Goal: Task Accomplishment & Management: Manage account settings

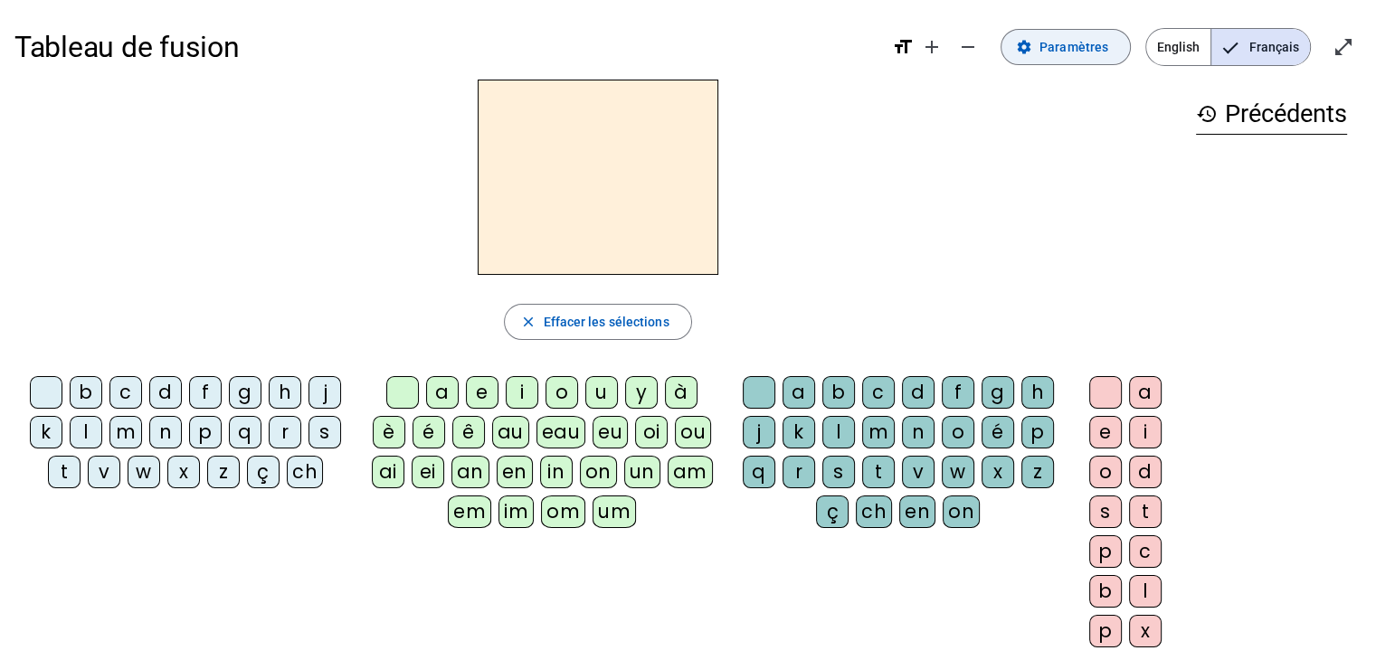
click at [1032, 44] on mat-icon "settings" at bounding box center [1024, 47] width 16 height 16
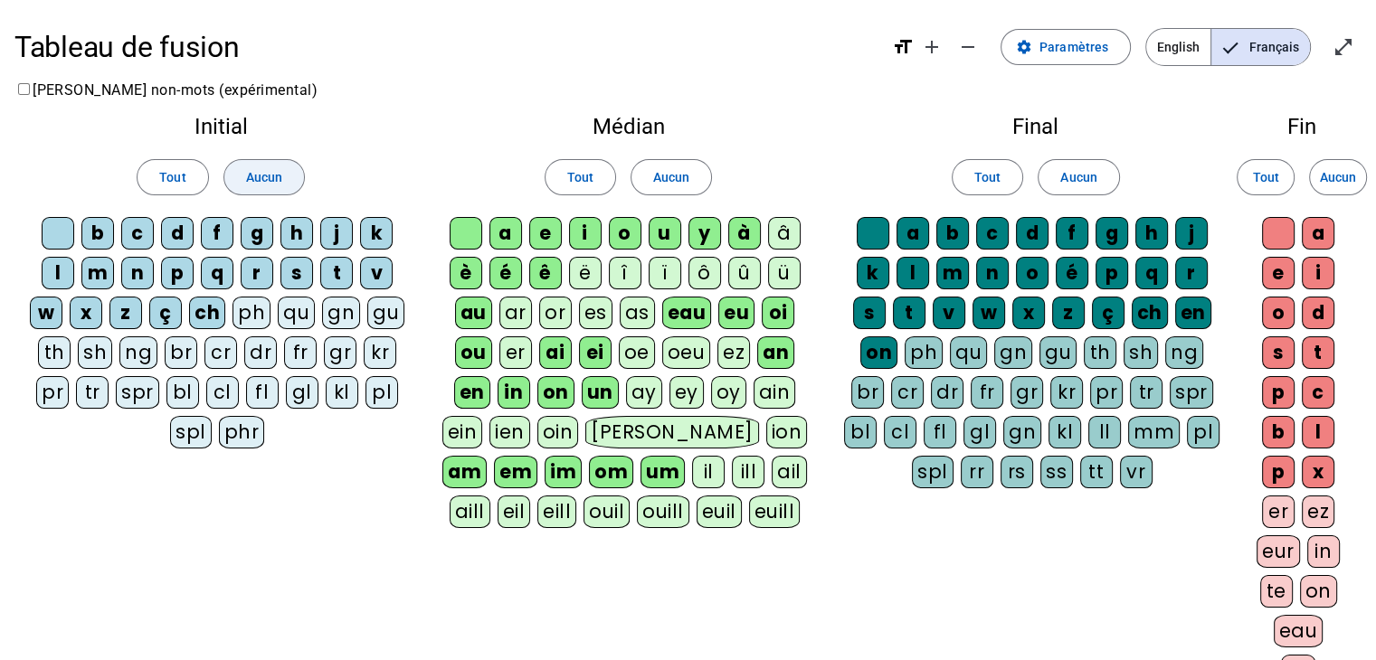
click at [265, 173] on span "Aucun" at bounding box center [264, 177] width 36 height 22
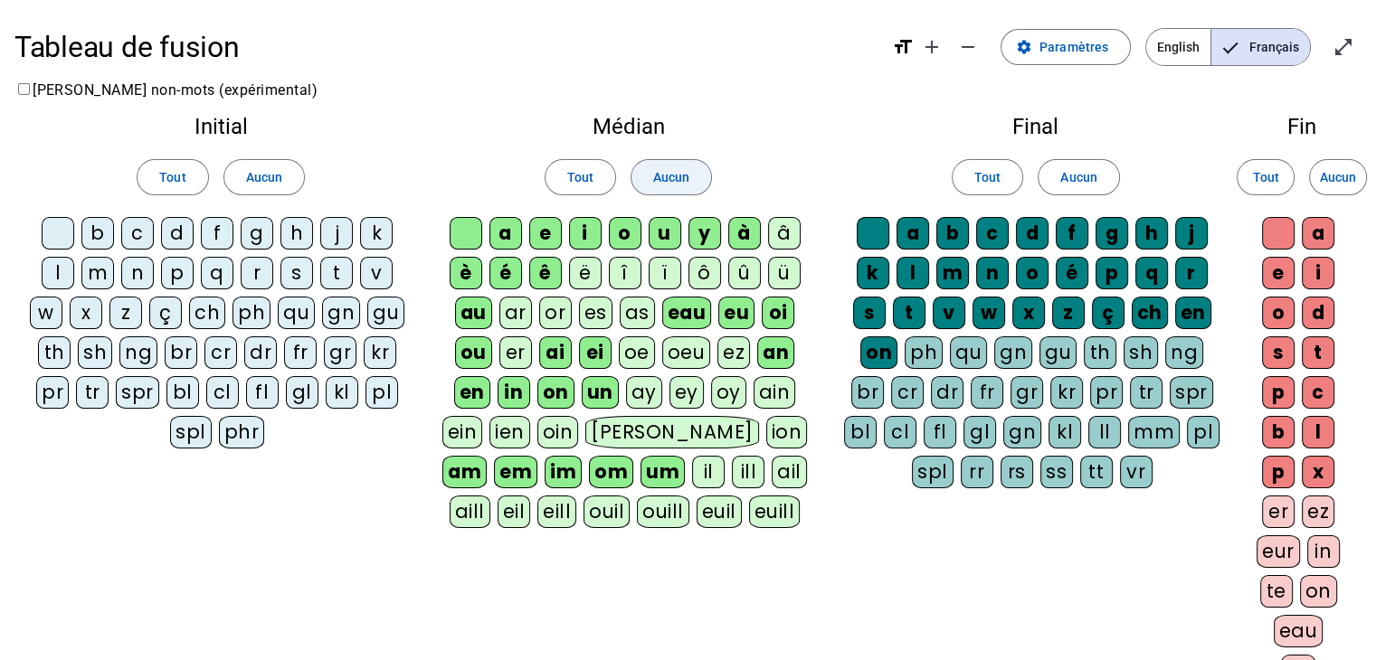
click at [671, 175] on span "Aucun" at bounding box center [671, 177] width 36 height 22
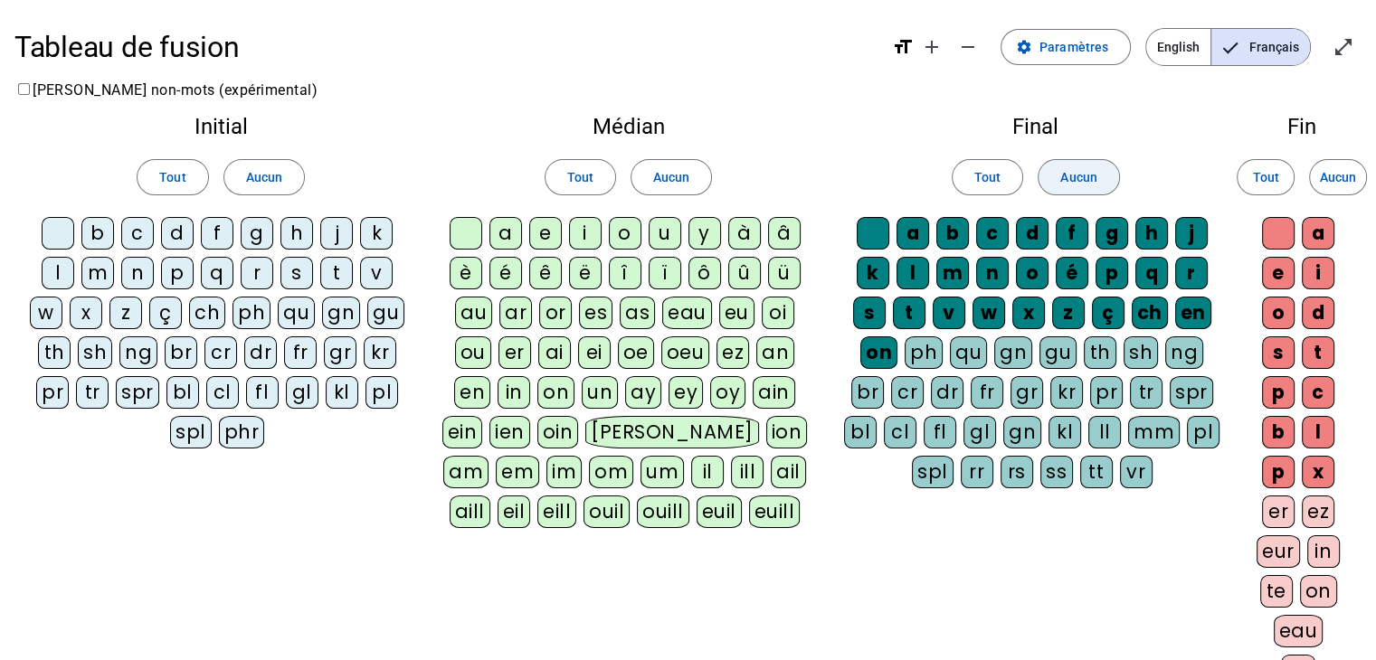
click at [1104, 184] on span at bounding box center [1078, 177] width 80 height 43
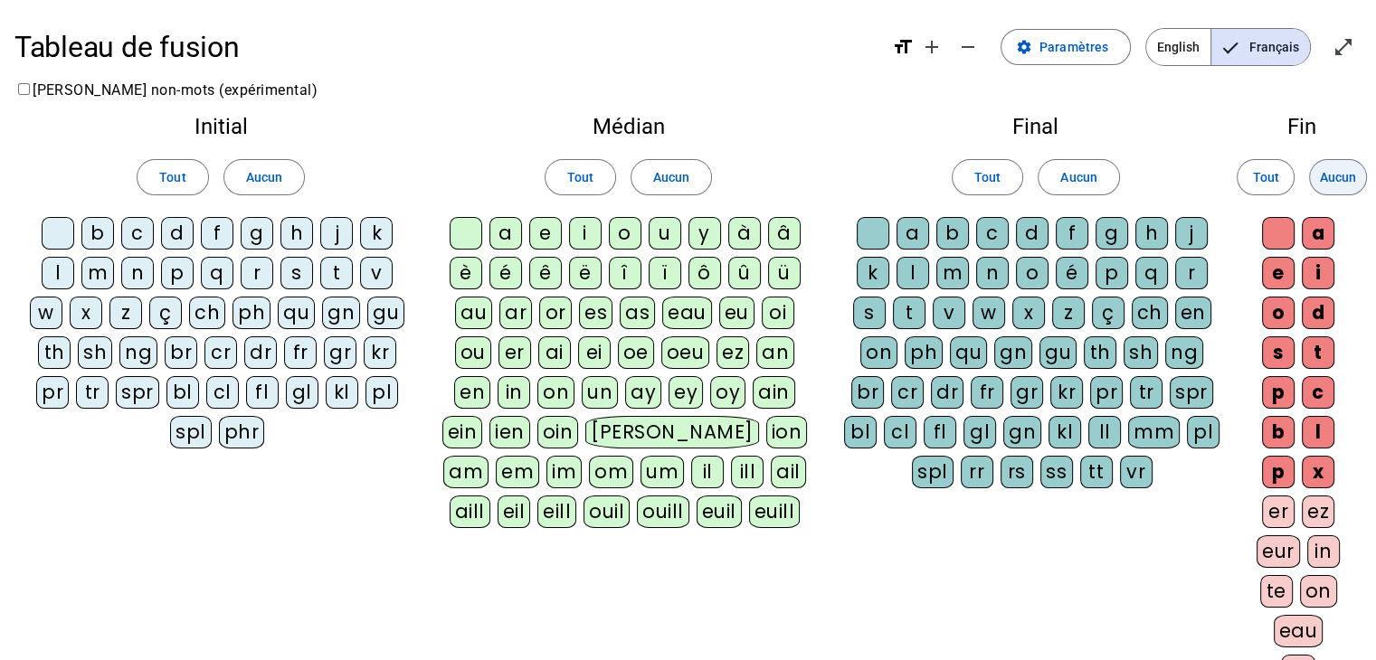
click at [1347, 169] on span "Aucun" at bounding box center [1337, 177] width 36 height 22
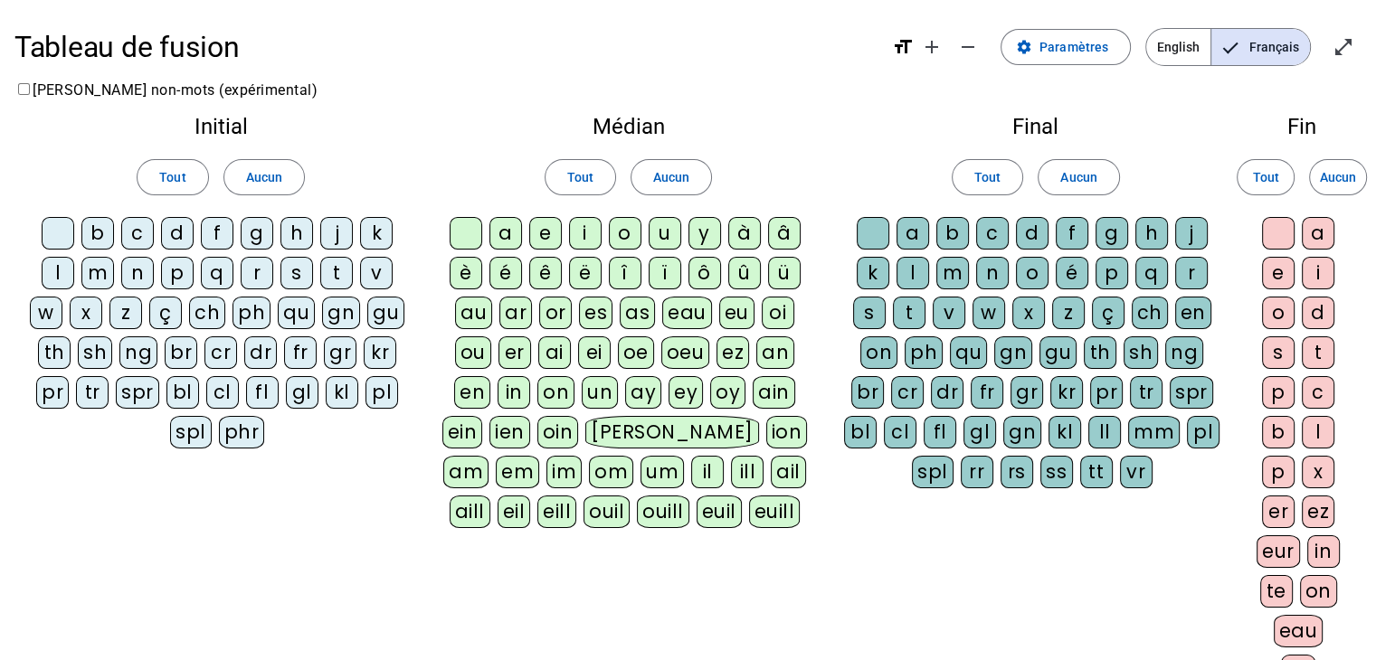
click at [101, 262] on div "m" at bounding box center [97, 273] width 33 height 33
click at [297, 274] on div "s" at bounding box center [296, 273] width 33 height 33
click at [51, 271] on div "l" at bounding box center [58, 273] width 33 height 33
click at [502, 236] on div "a" at bounding box center [505, 233] width 33 height 33
click at [580, 236] on div "i" at bounding box center [585, 233] width 33 height 33
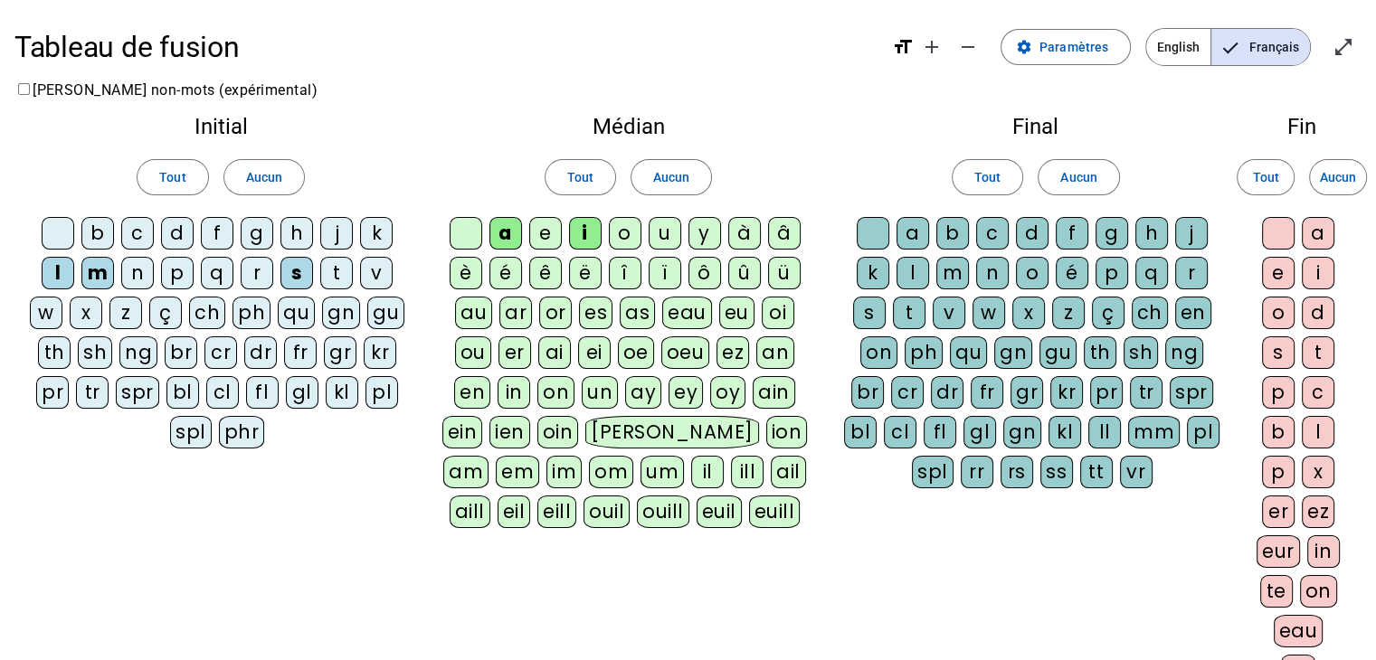
click at [921, 273] on div "l" at bounding box center [912, 273] width 33 height 33
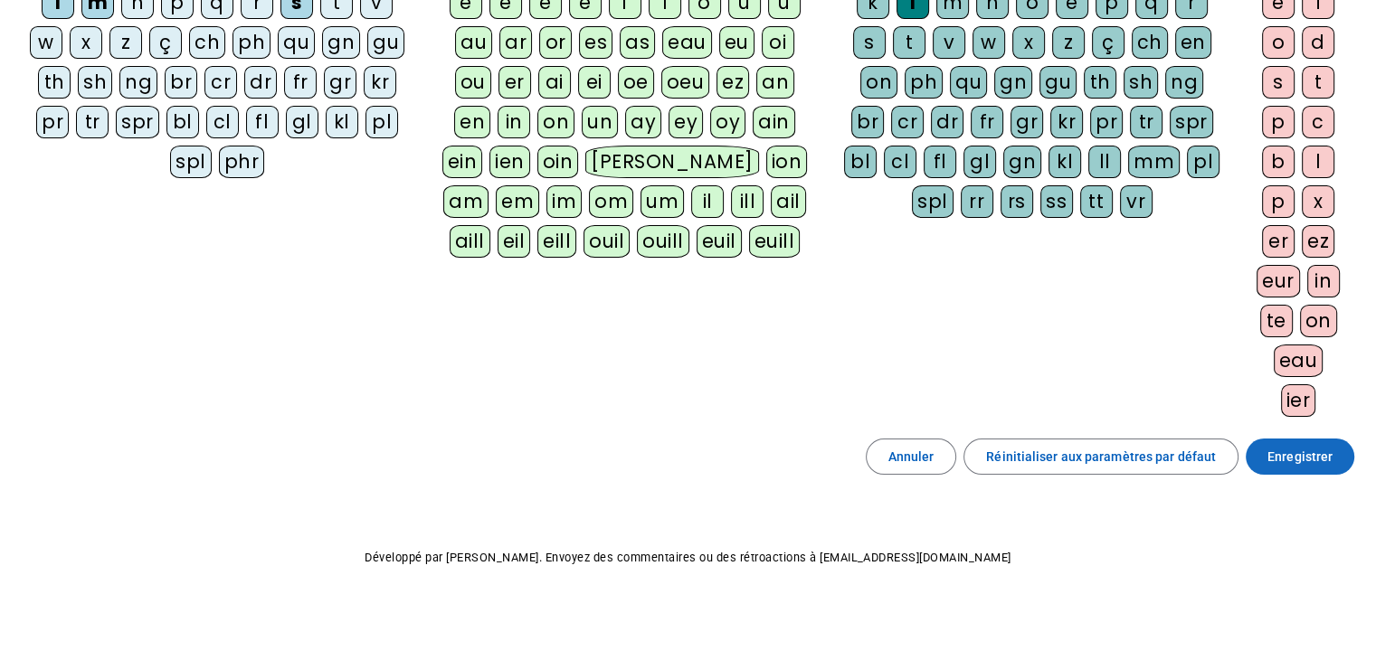
click at [1302, 457] on span "Enregistrer" at bounding box center [1299, 457] width 65 height 22
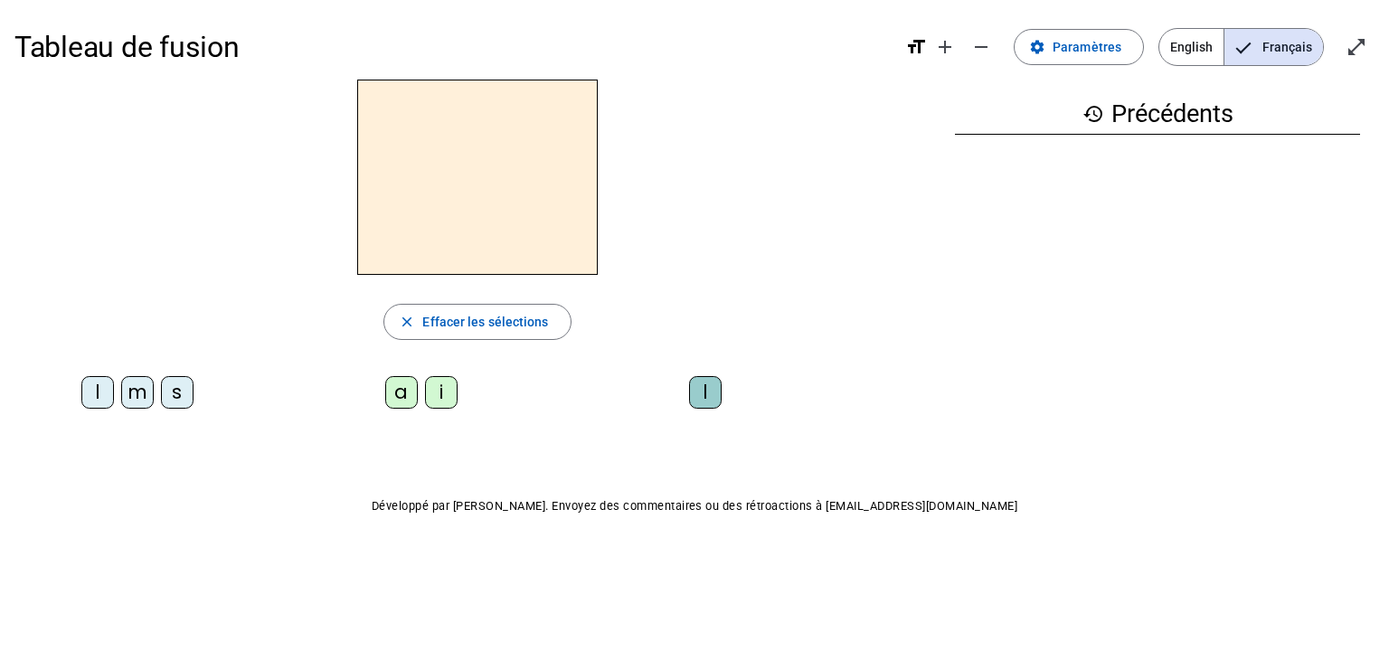
click at [175, 398] on div "s" at bounding box center [177, 392] width 33 height 33
click at [412, 392] on div "a" at bounding box center [401, 392] width 33 height 33
drag, startPoint x: 446, startPoint y: 396, endPoint x: 435, endPoint y: 423, distance: 29.2
click at [445, 396] on div "i" at bounding box center [441, 392] width 33 height 33
click at [700, 373] on div "l" at bounding box center [708, 396] width 253 height 54
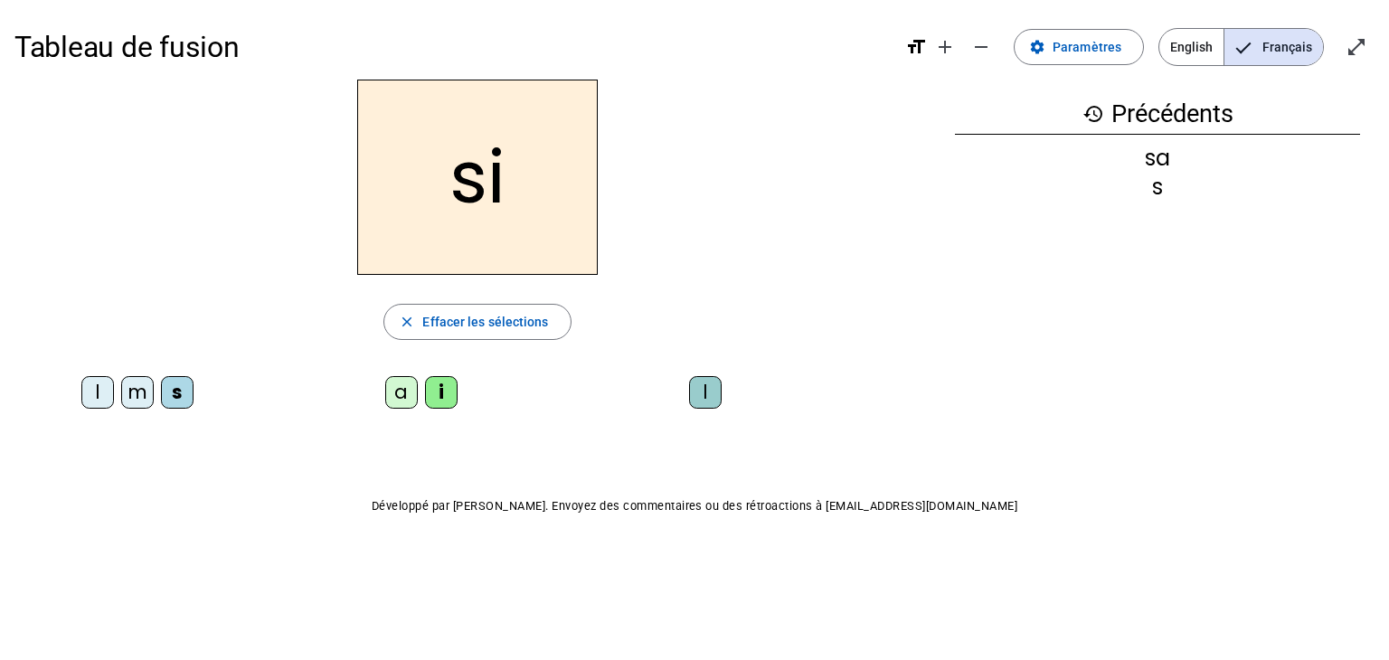
click at [706, 391] on div "l" at bounding box center [705, 392] width 33 height 33
click at [133, 392] on div "m" at bounding box center [137, 392] width 33 height 33
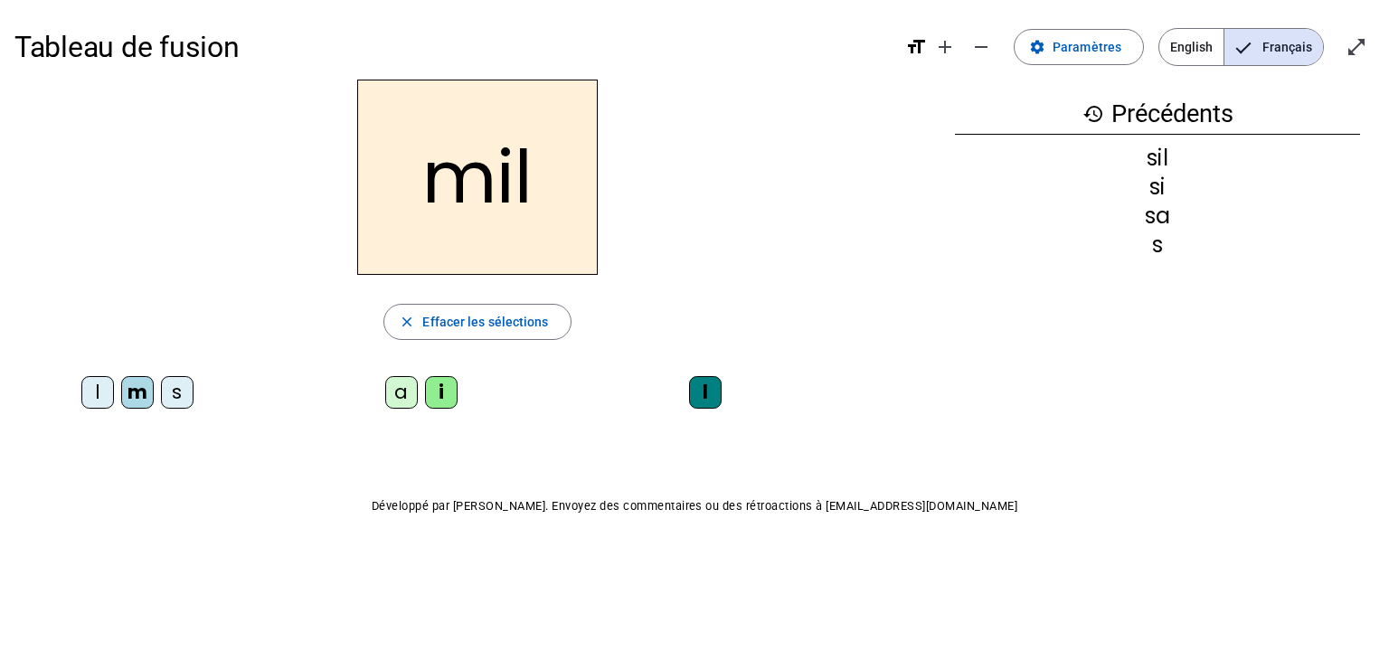
click at [399, 392] on div "a" at bounding box center [401, 392] width 33 height 33
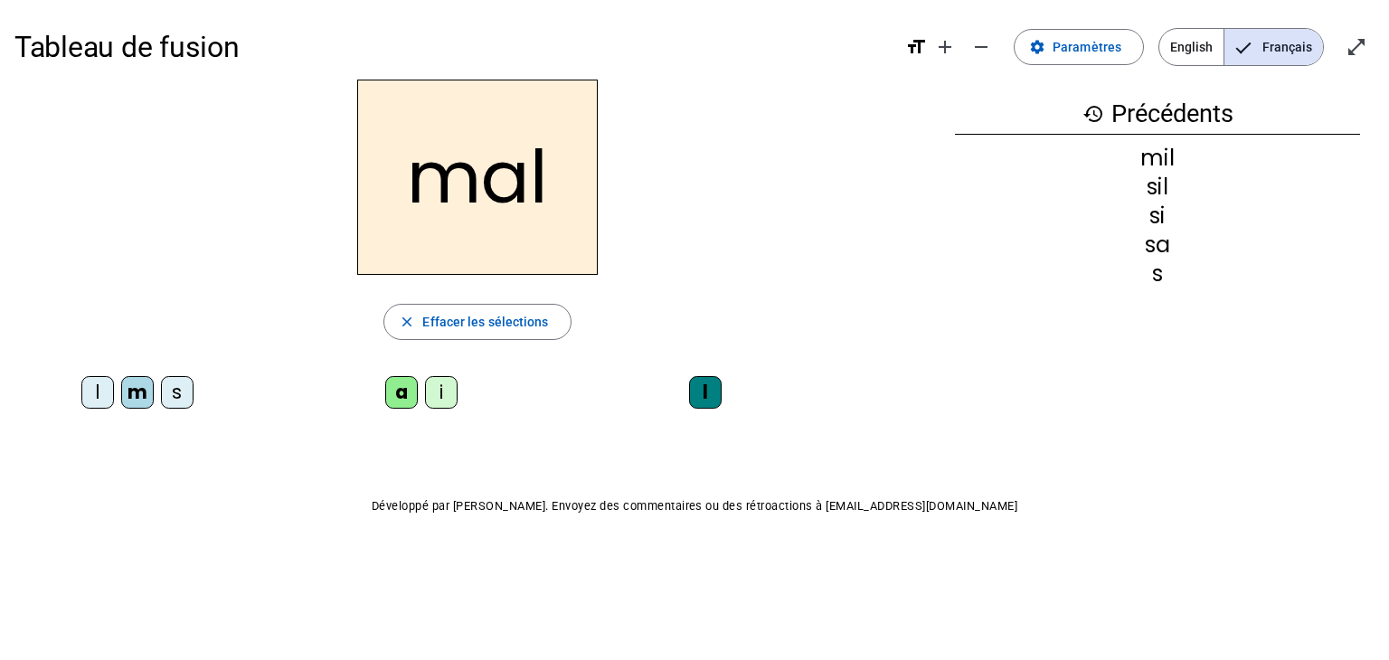
click at [103, 399] on div "l" at bounding box center [97, 392] width 33 height 33
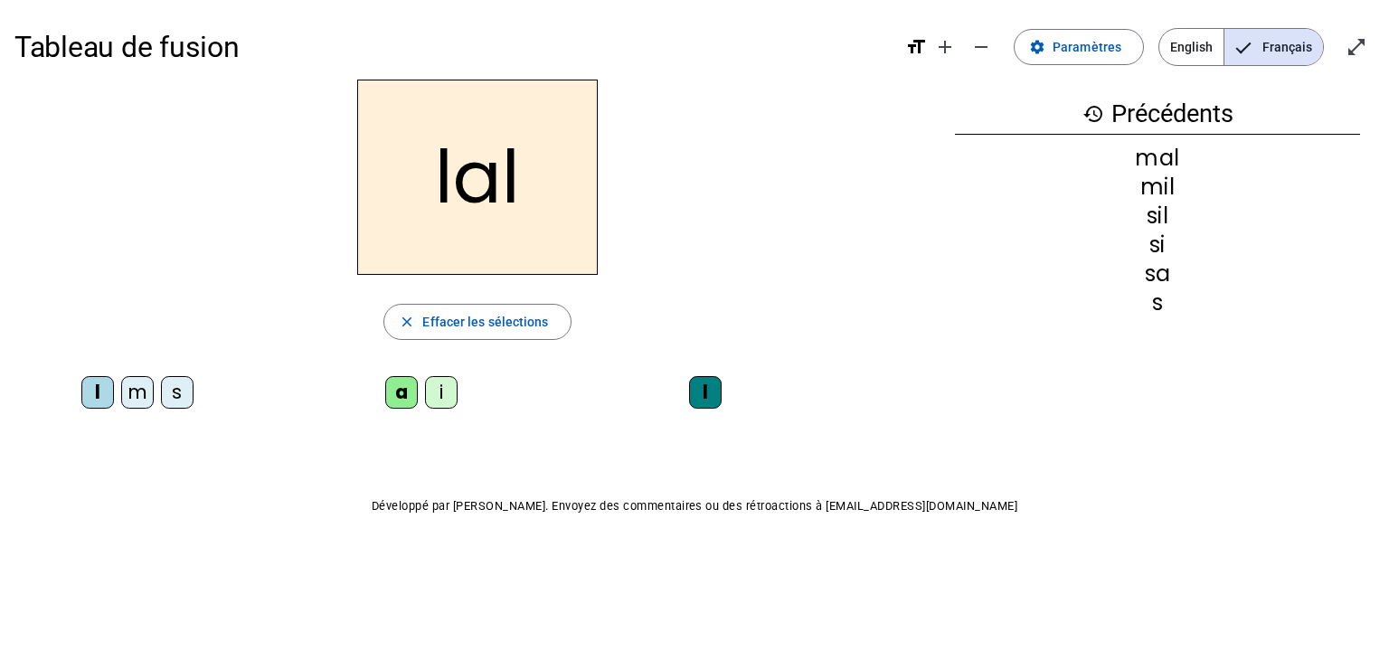
click at [440, 388] on div "i" at bounding box center [441, 392] width 33 height 33
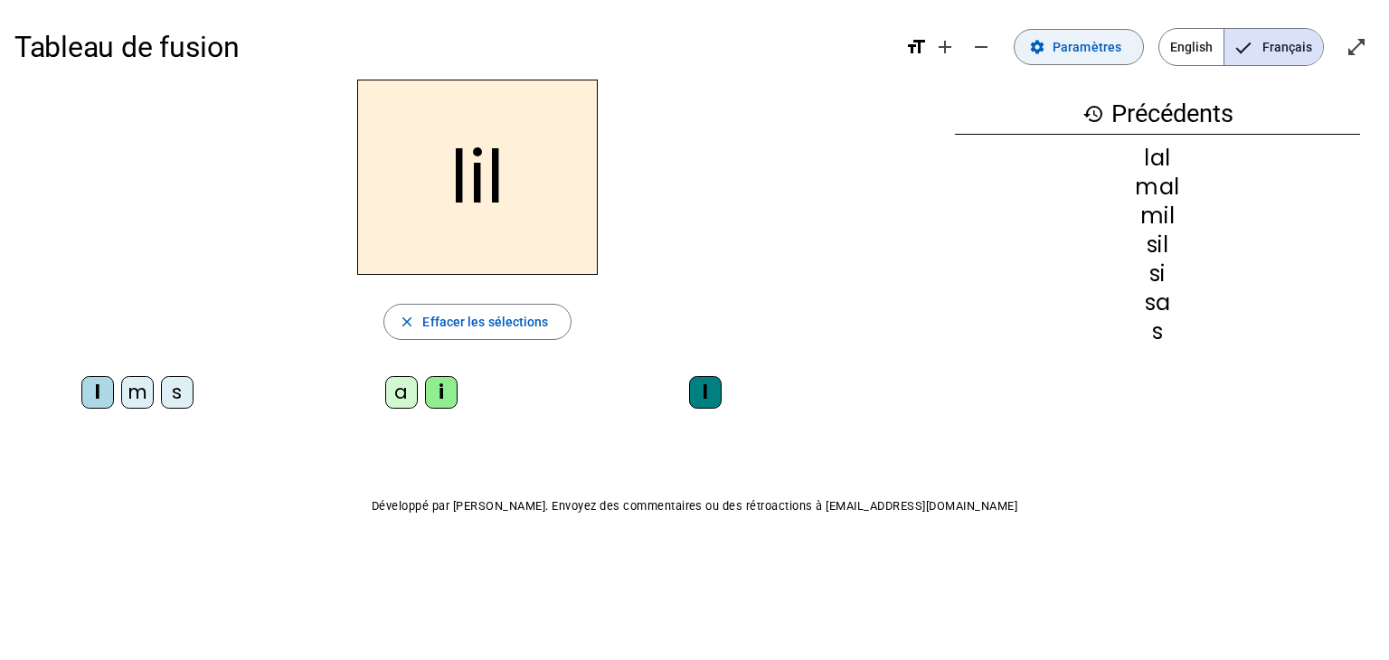
click at [1056, 59] on span at bounding box center [1079, 46] width 128 height 43
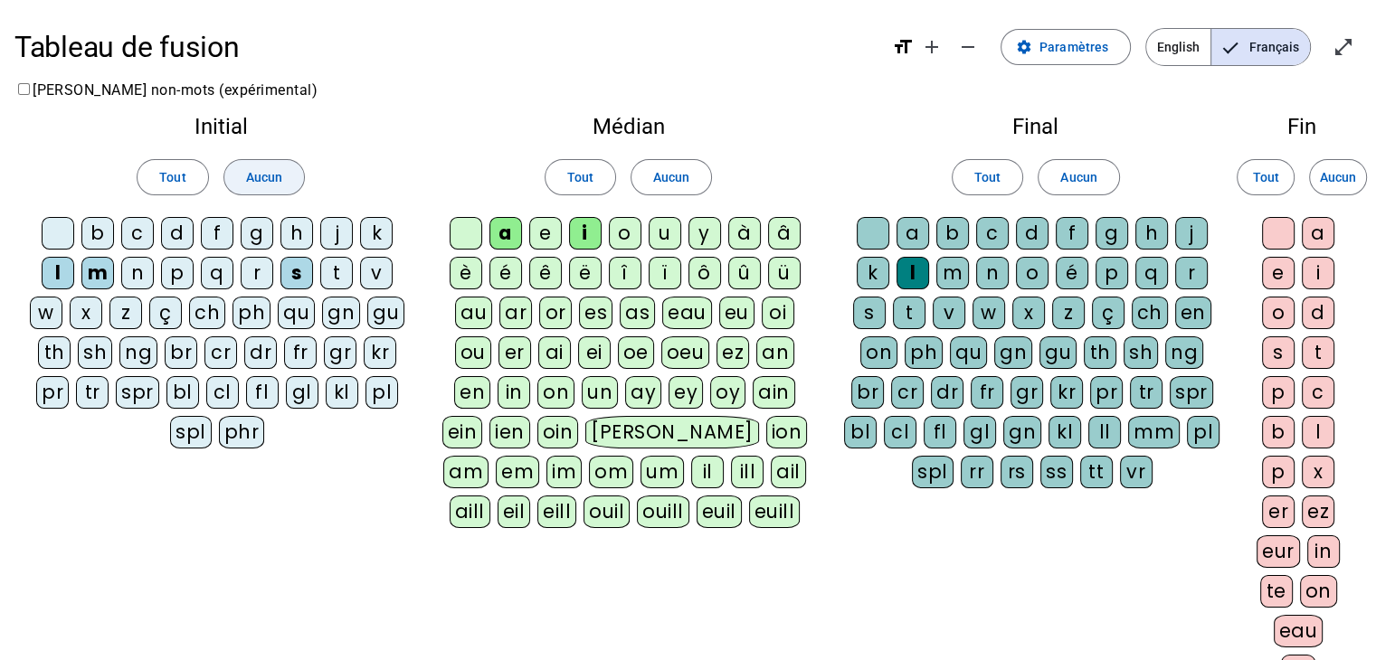
click at [239, 164] on span at bounding box center [264, 177] width 80 height 43
click at [714, 179] on div "Tout Aucun" at bounding box center [627, 177] width 373 height 51
click at [678, 182] on span "Aucun" at bounding box center [671, 177] width 36 height 22
click at [1057, 175] on span at bounding box center [1078, 177] width 80 height 43
